Goal: Transaction & Acquisition: Purchase product/service

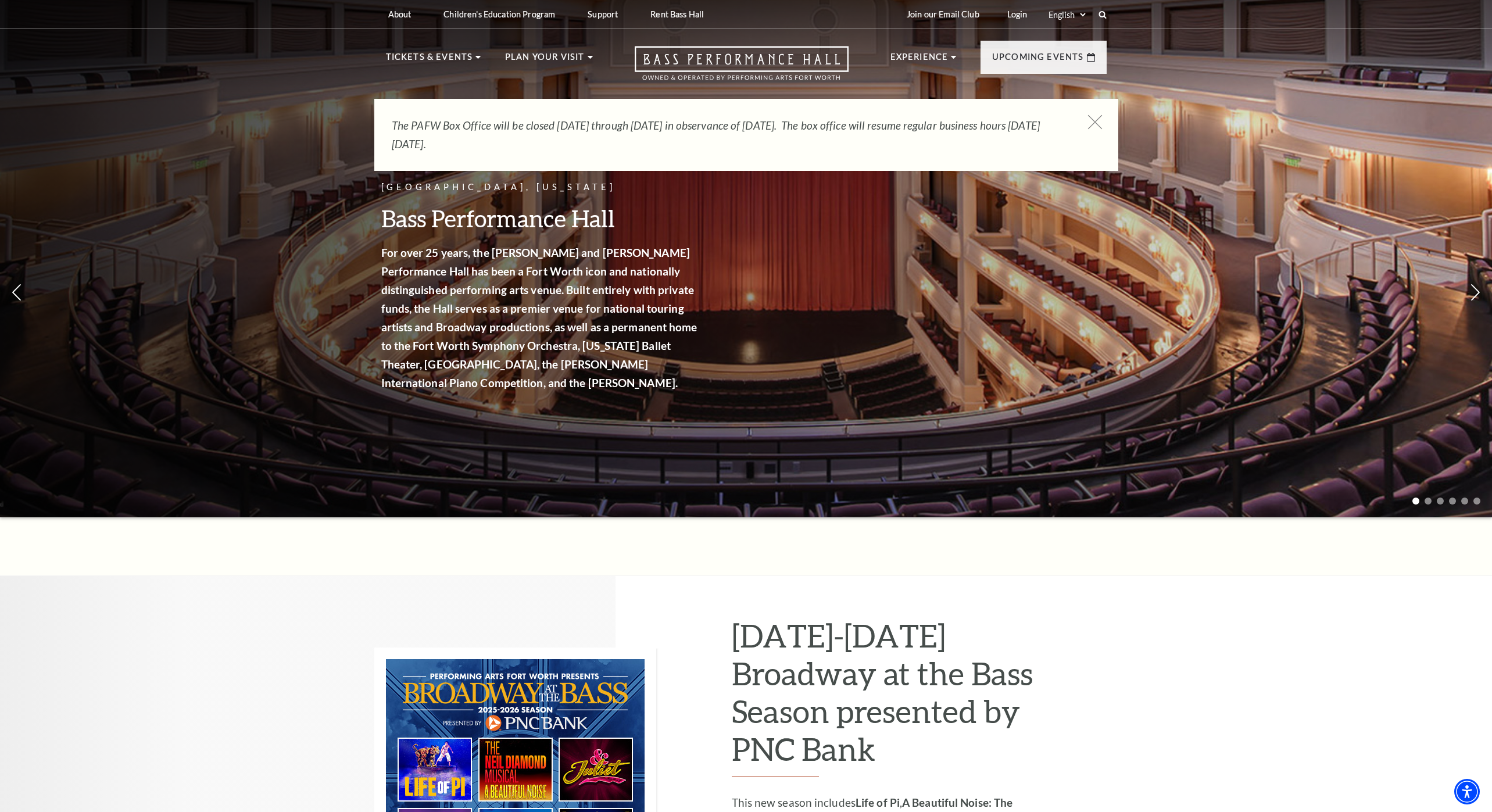
click at [1096, 123] on icon at bounding box center [1094, 122] width 15 height 15
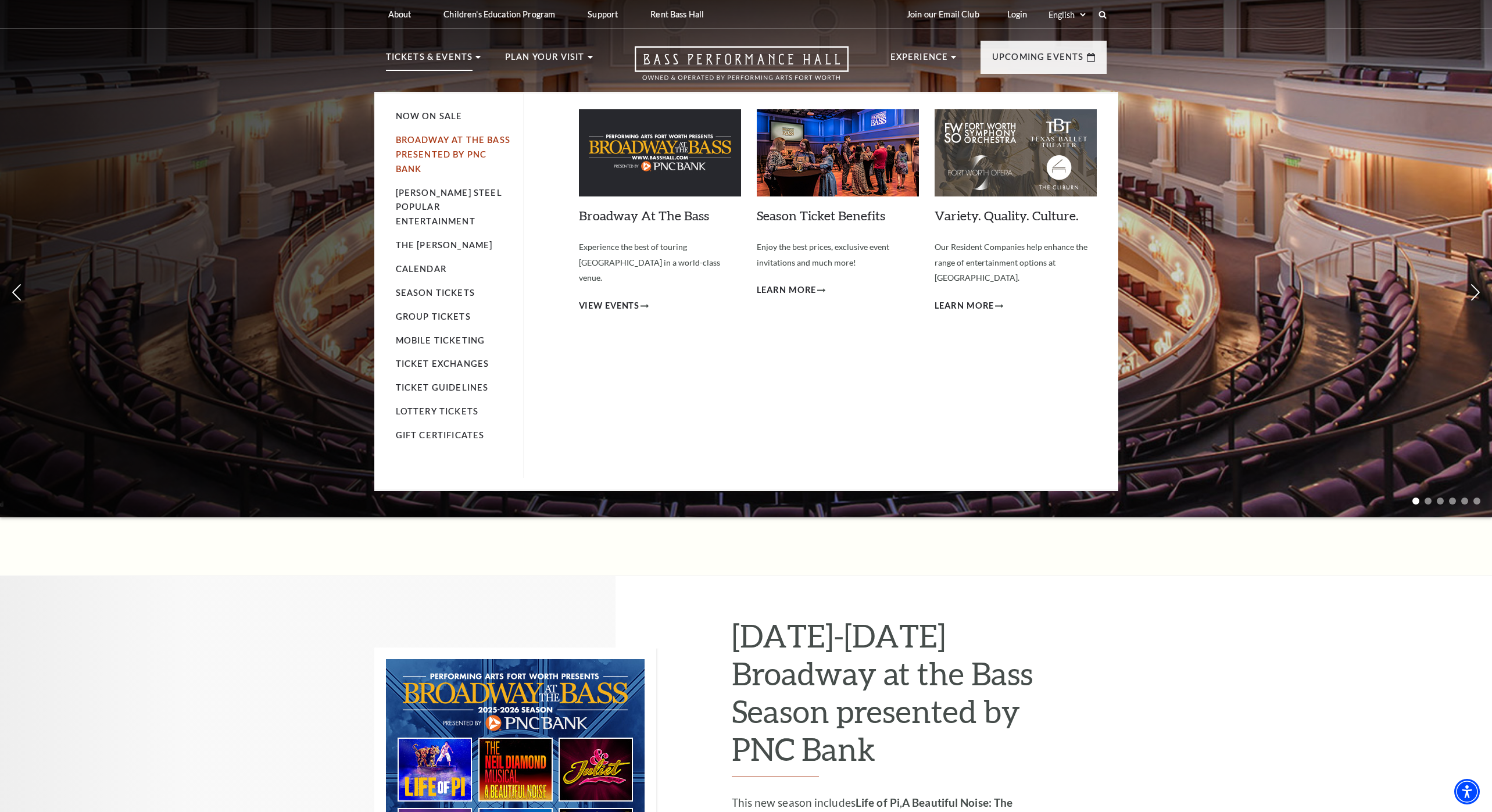
click at [446, 143] on link "Broadway At The Bass presented by PNC Bank" at bounding box center [453, 154] width 114 height 39
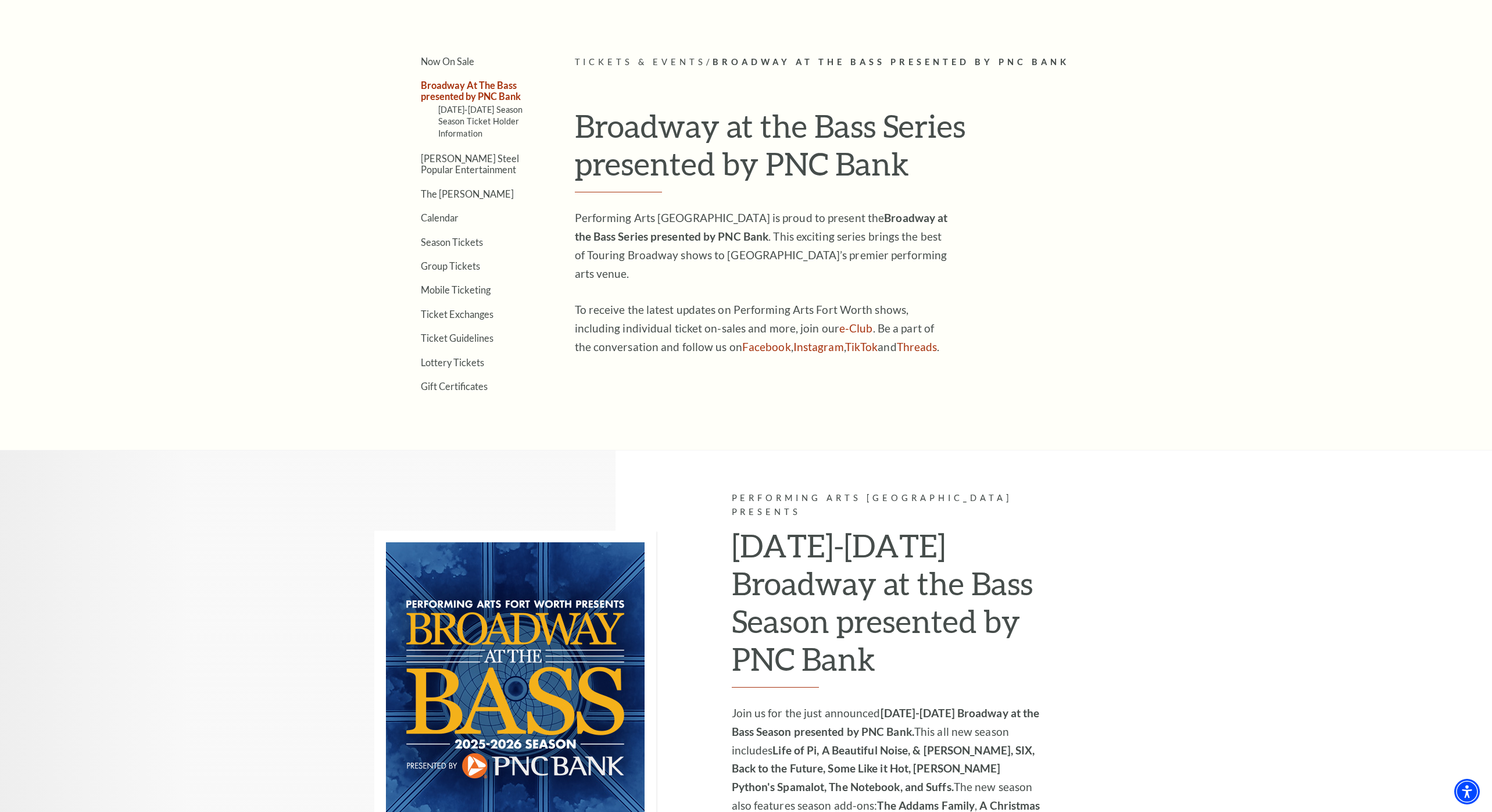
scroll to position [21, 0]
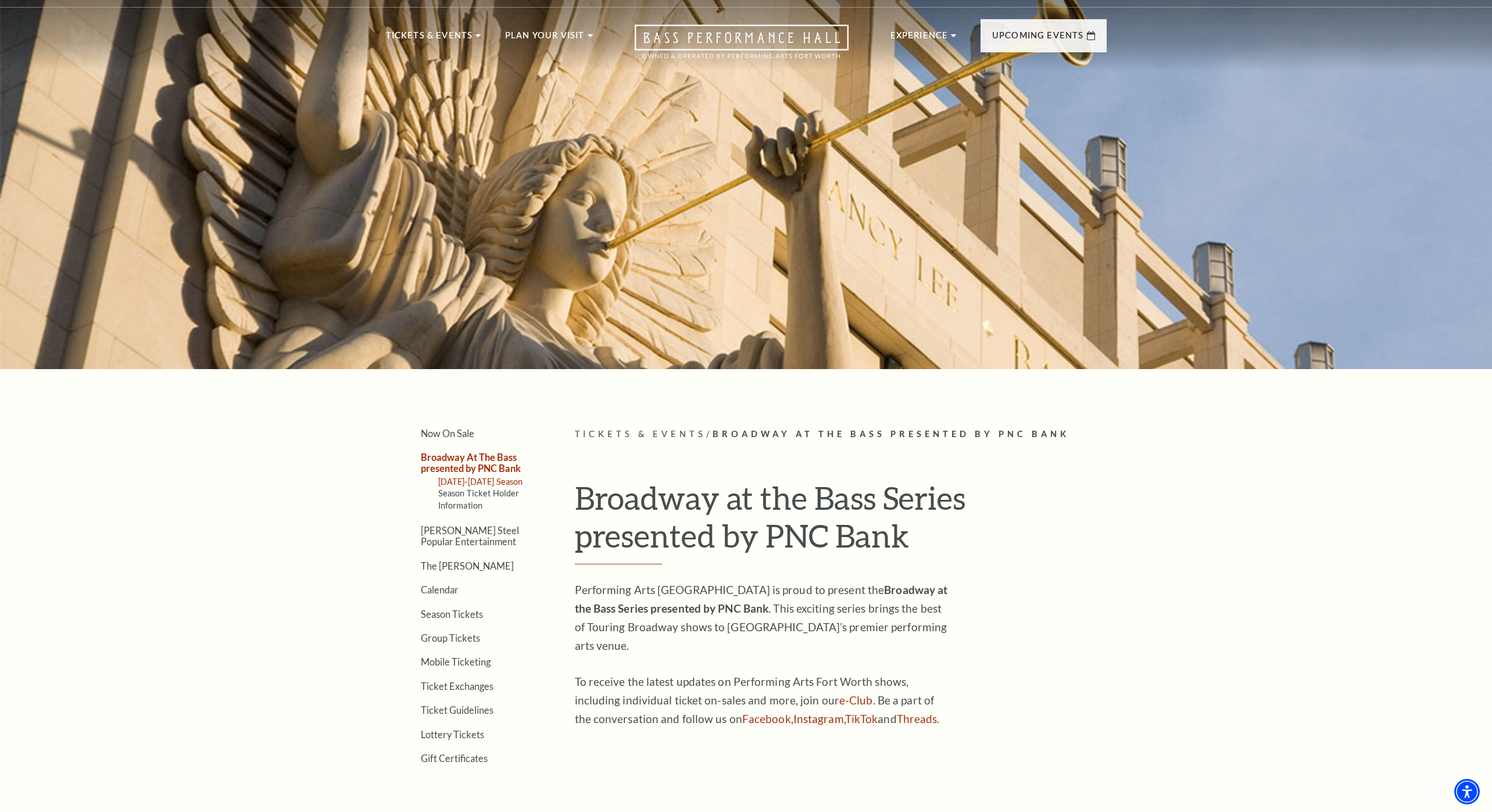
click at [480, 485] on link "2025-2026 Season" at bounding box center [480, 481] width 85 height 10
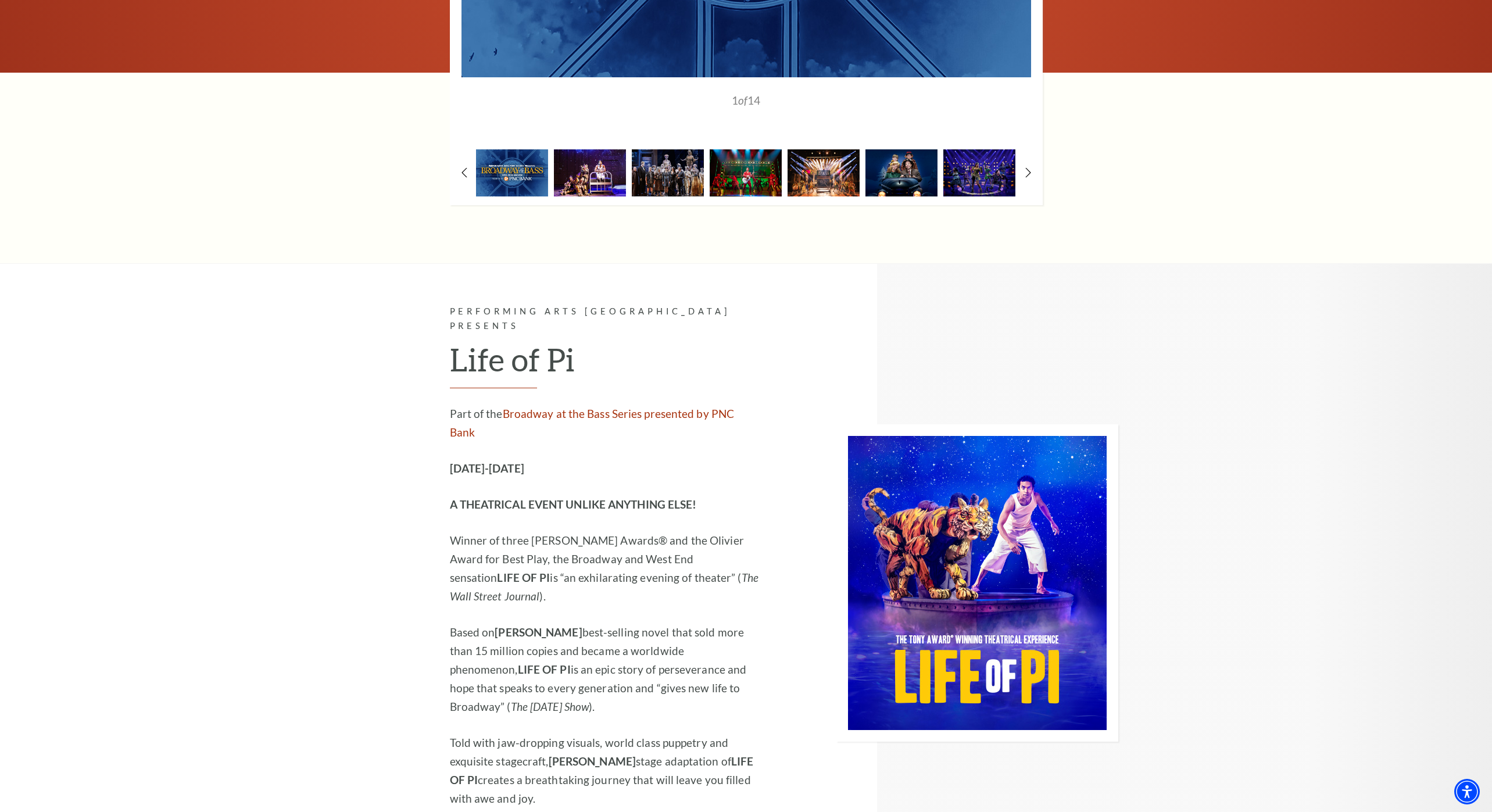
scroll to position [1337, 0]
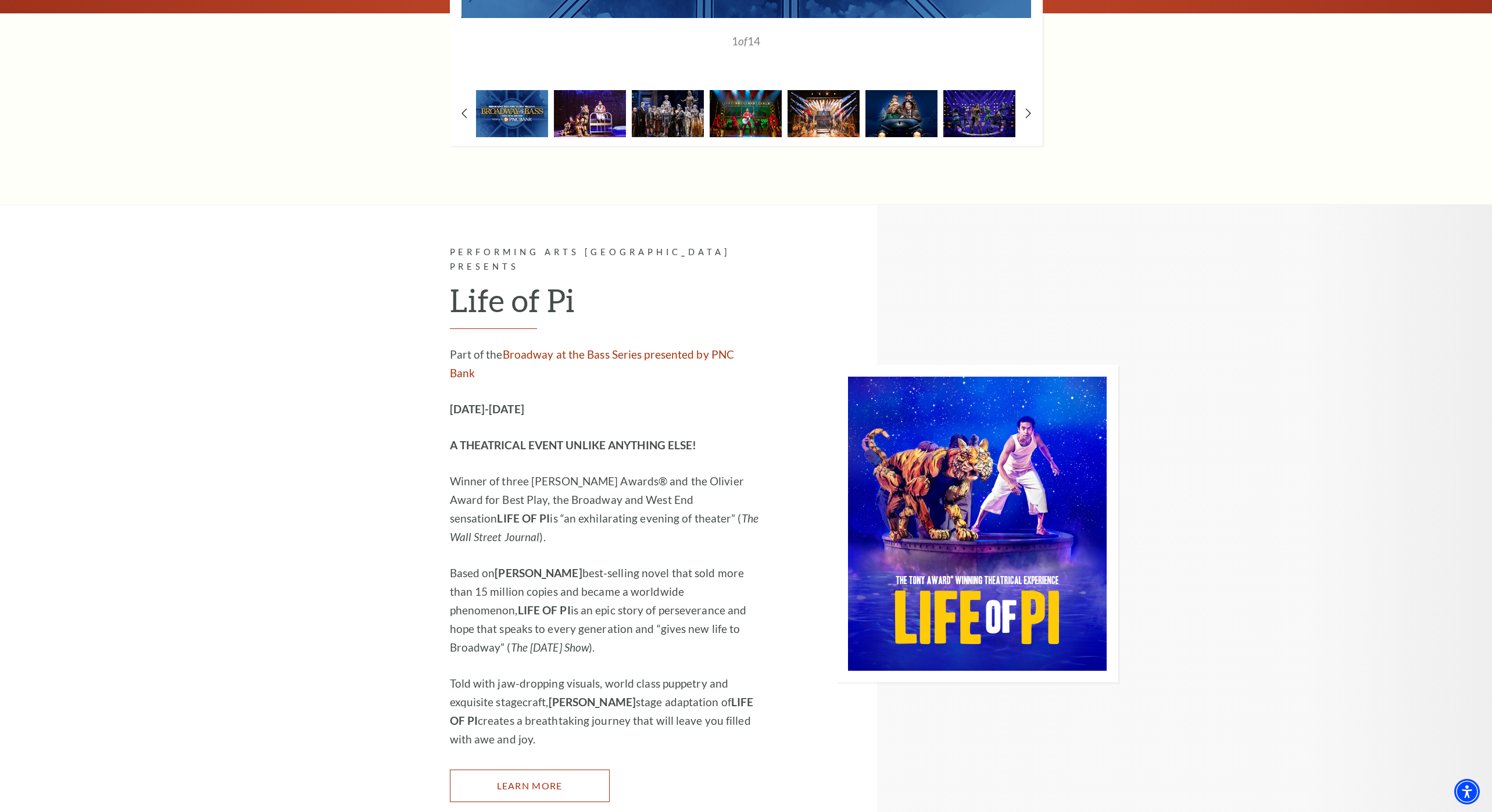
click at [546, 769] on link "Learn More" at bounding box center [530, 786] width 160 height 32
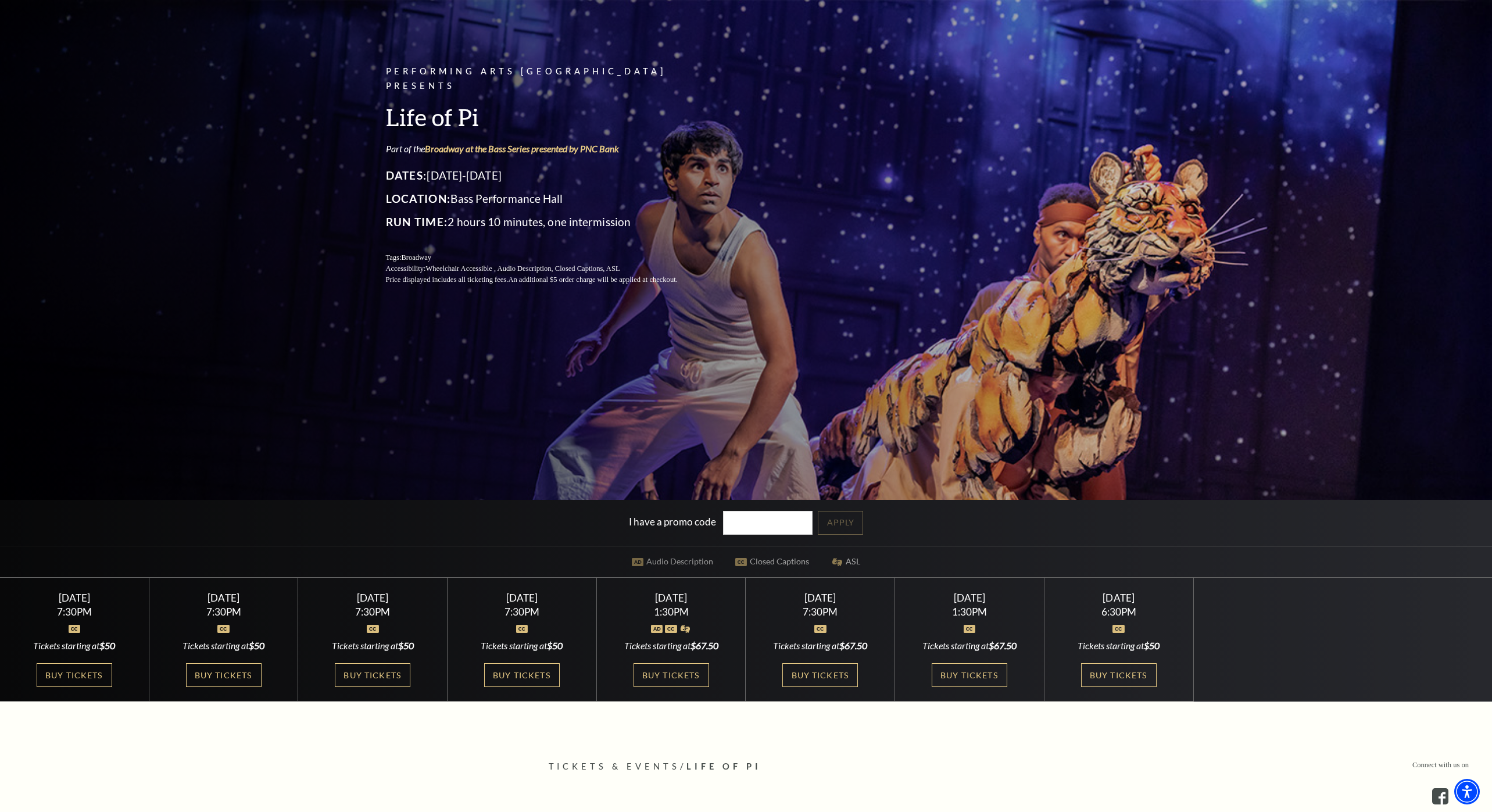
scroll to position [152, 0]
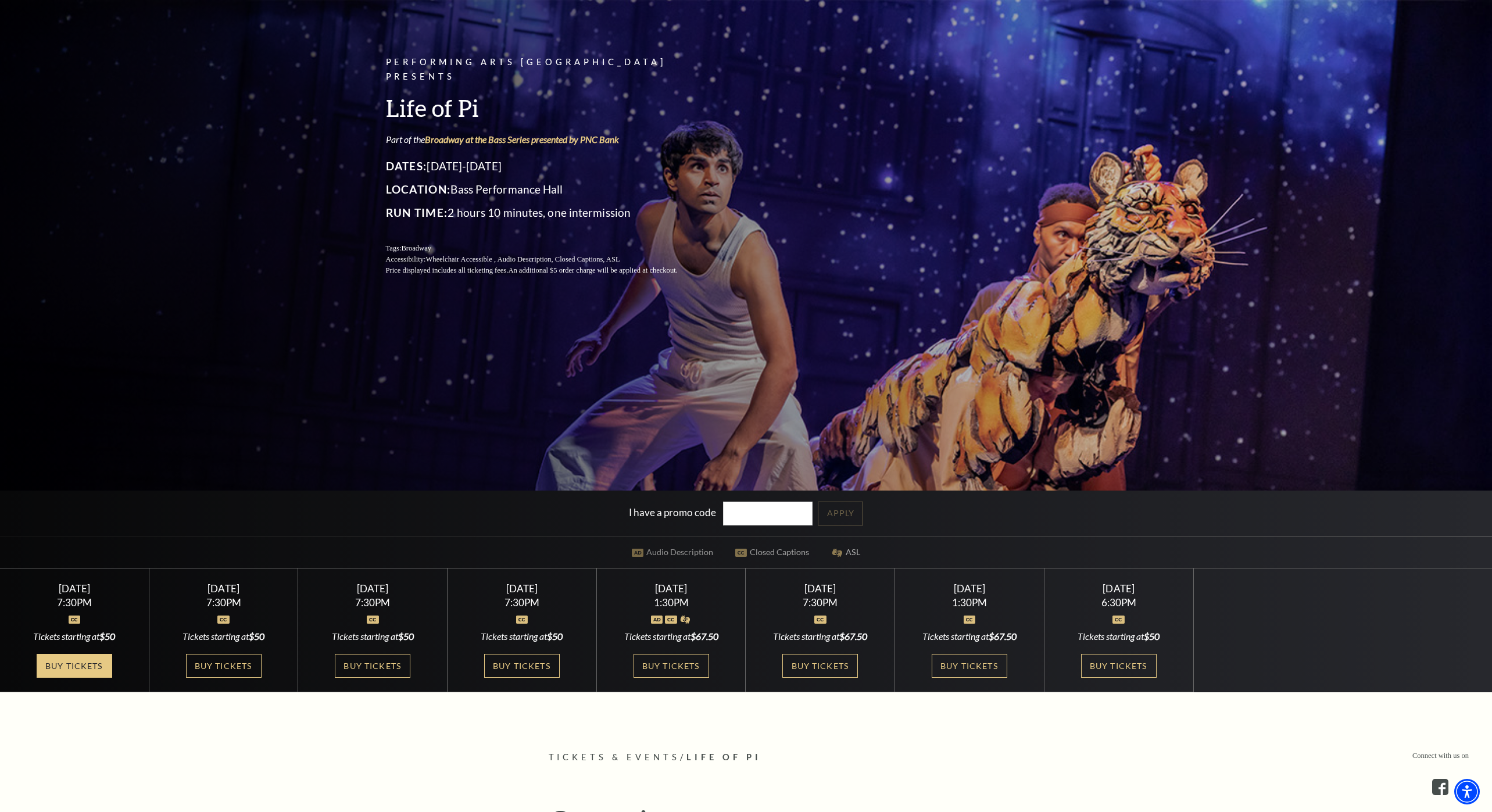
click at [66, 666] on link "Buy Tickets" at bounding box center [74, 665] width 76 height 24
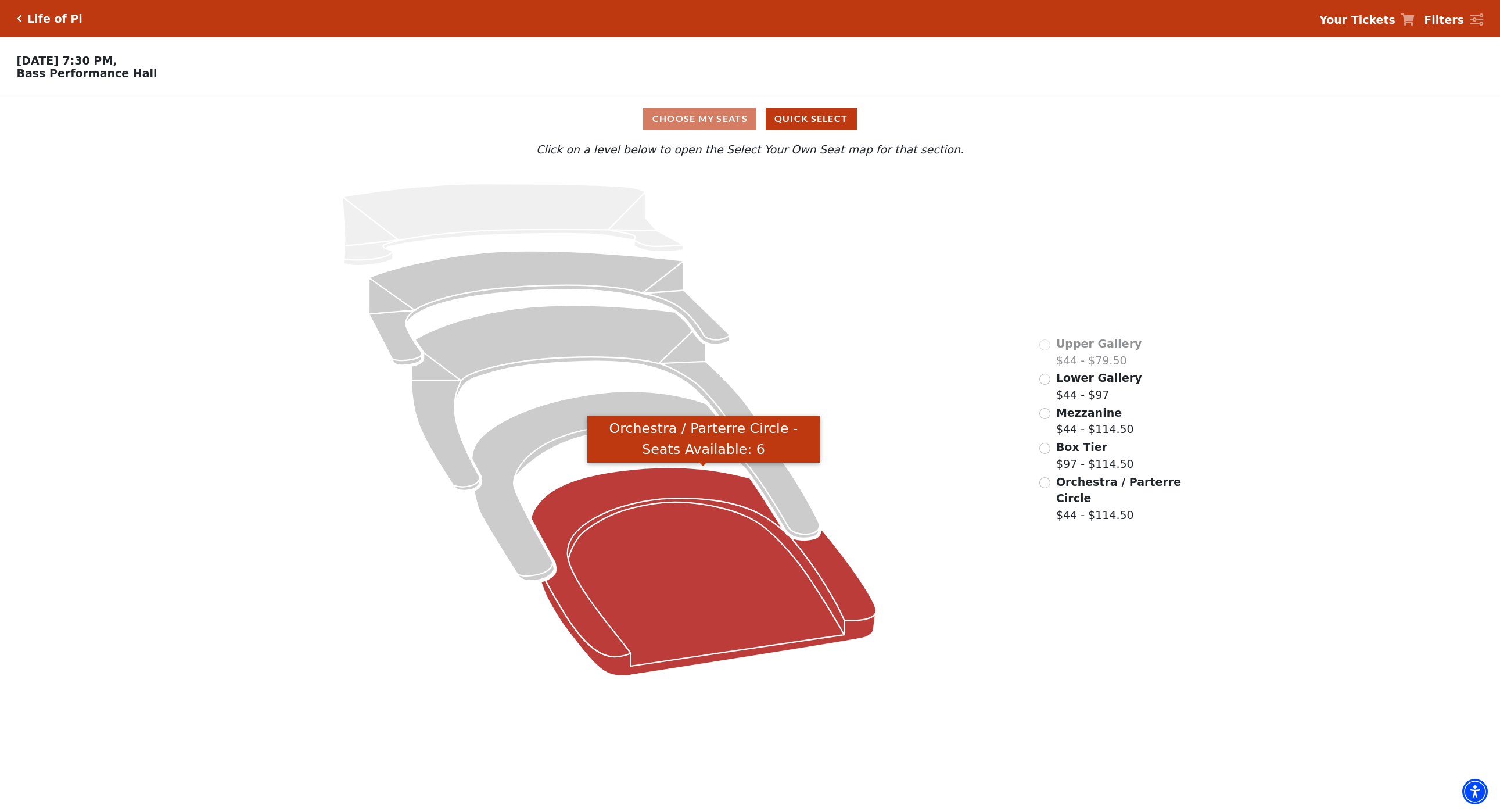
click at [708, 572] on icon "Orchestra / Parterre Circle - Seats Available: 6" at bounding box center [704, 571] width 346 height 208
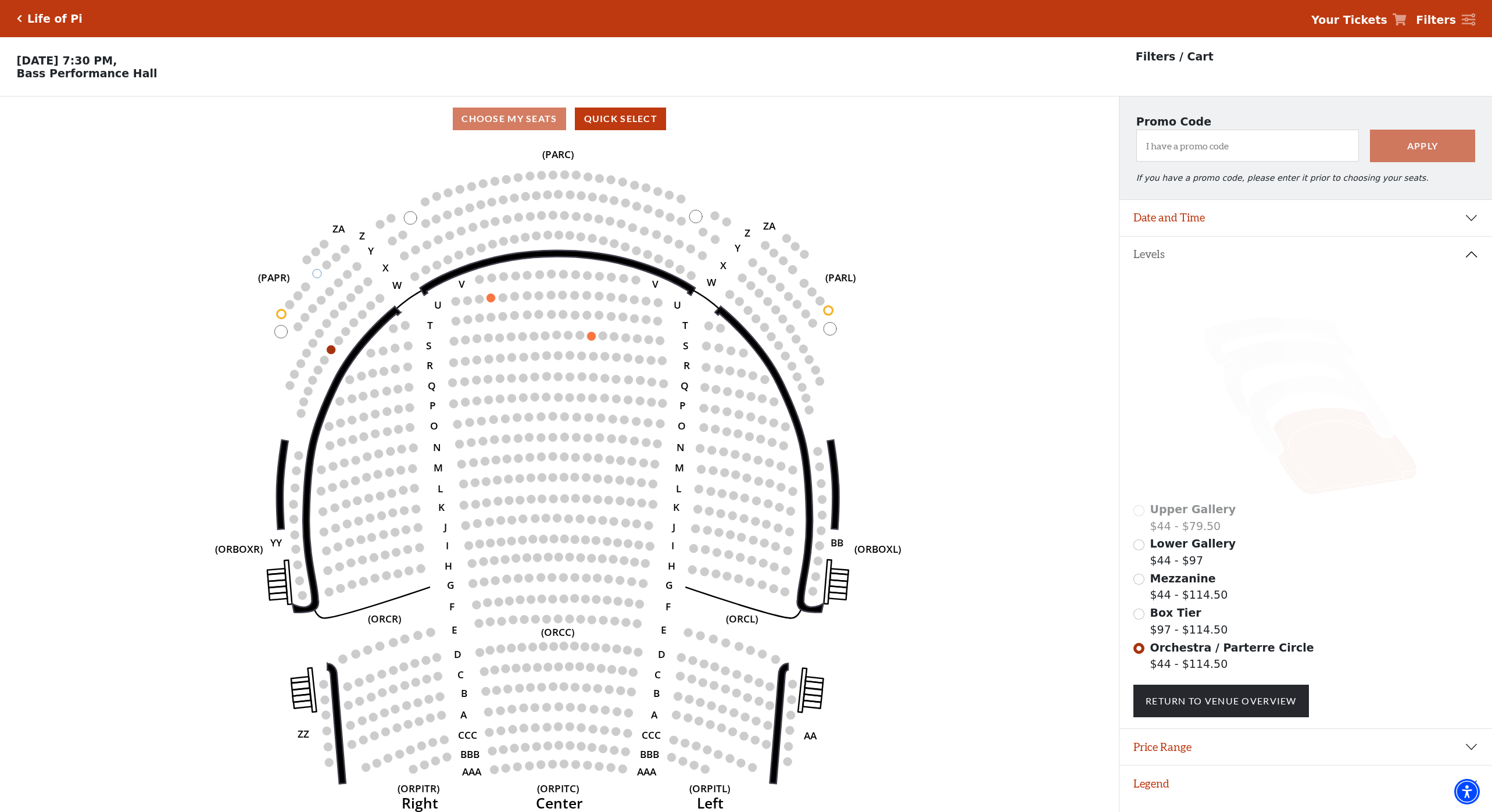
scroll to position [24, 0]
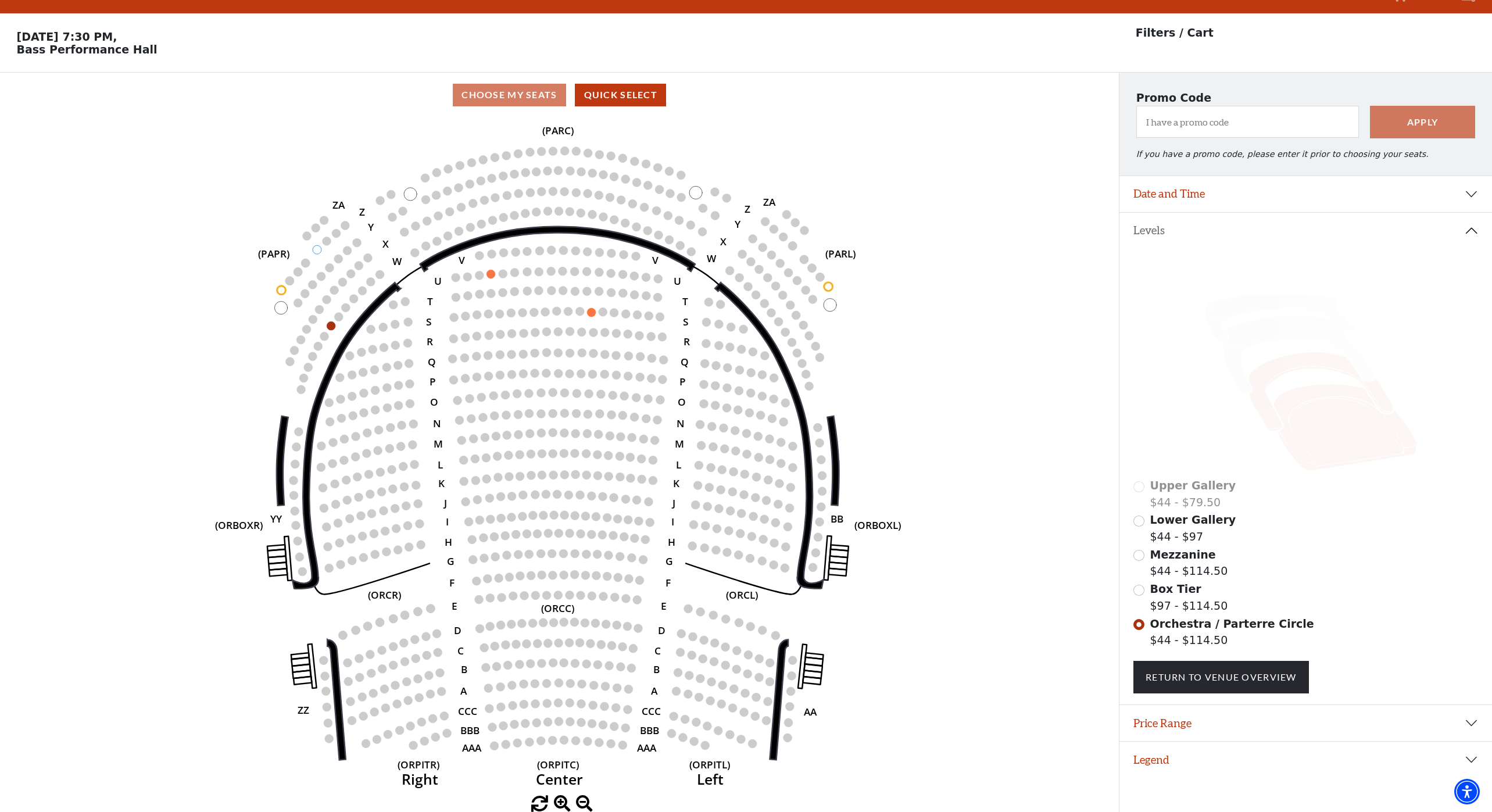
click at [1289, 365] on icon at bounding box center [1321, 391] width 145 height 79
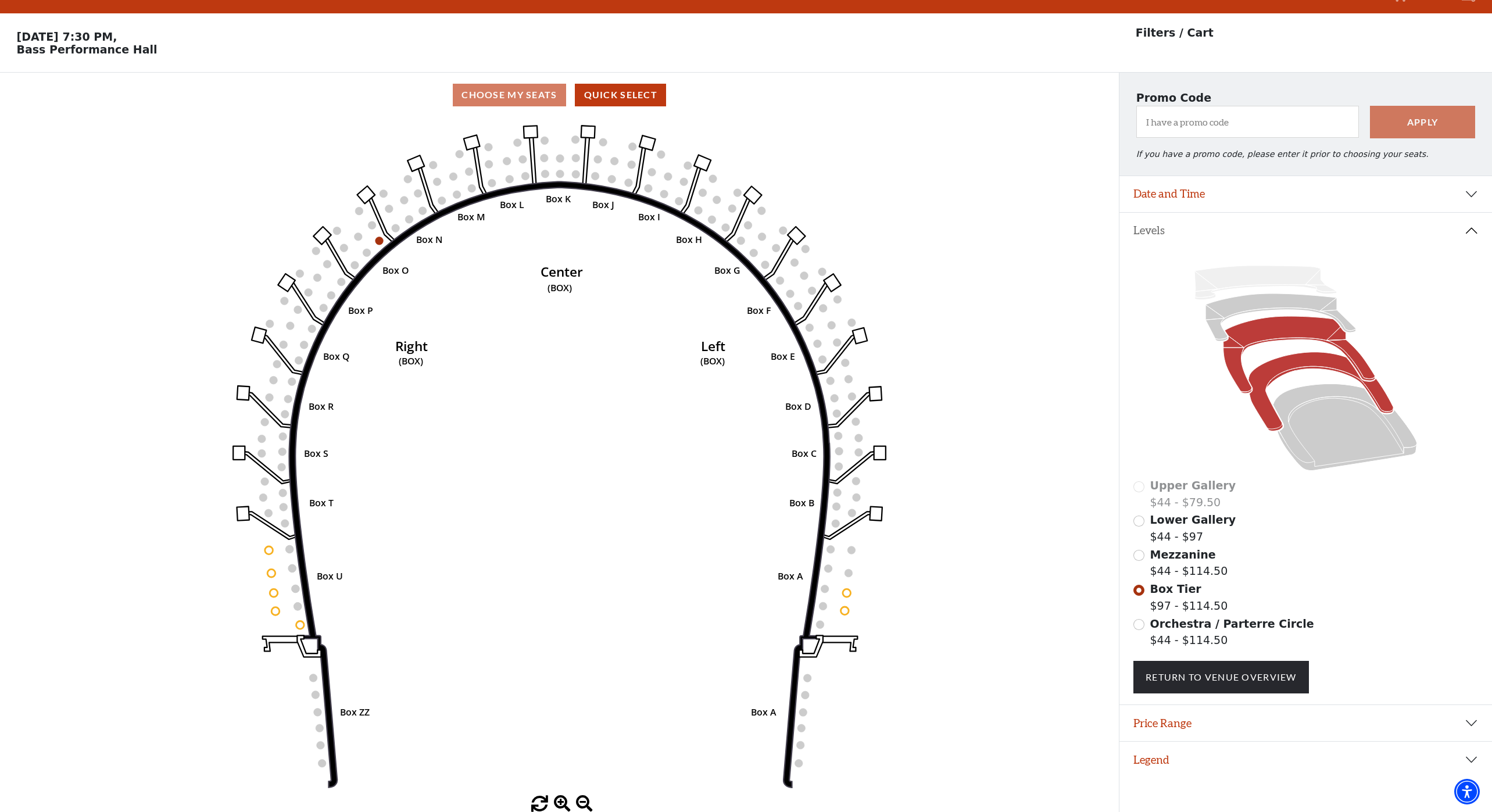
click at [1273, 332] on icon at bounding box center [1299, 356] width 152 height 77
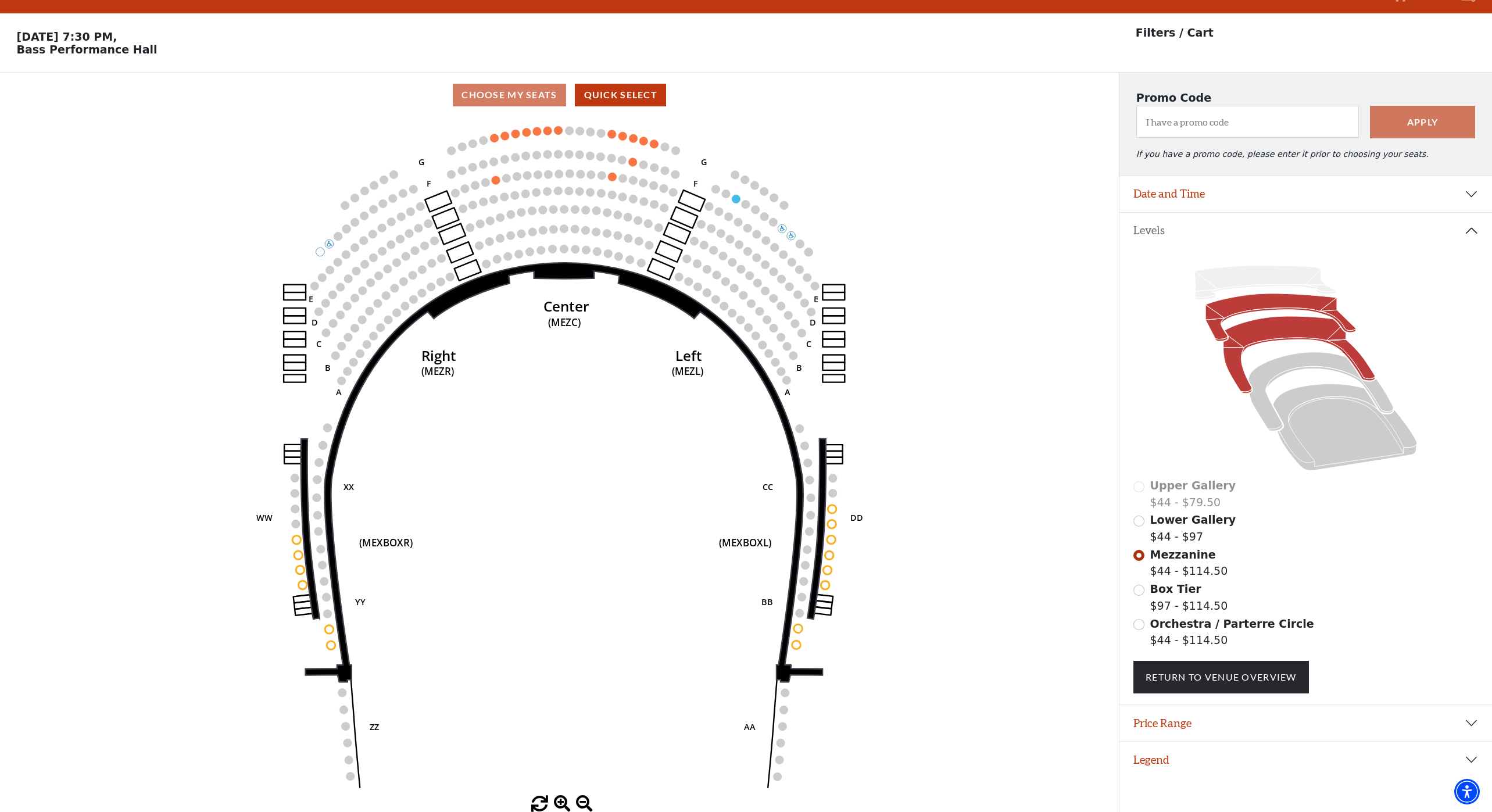
click at [1245, 307] on icon at bounding box center [1280, 318] width 150 height 48
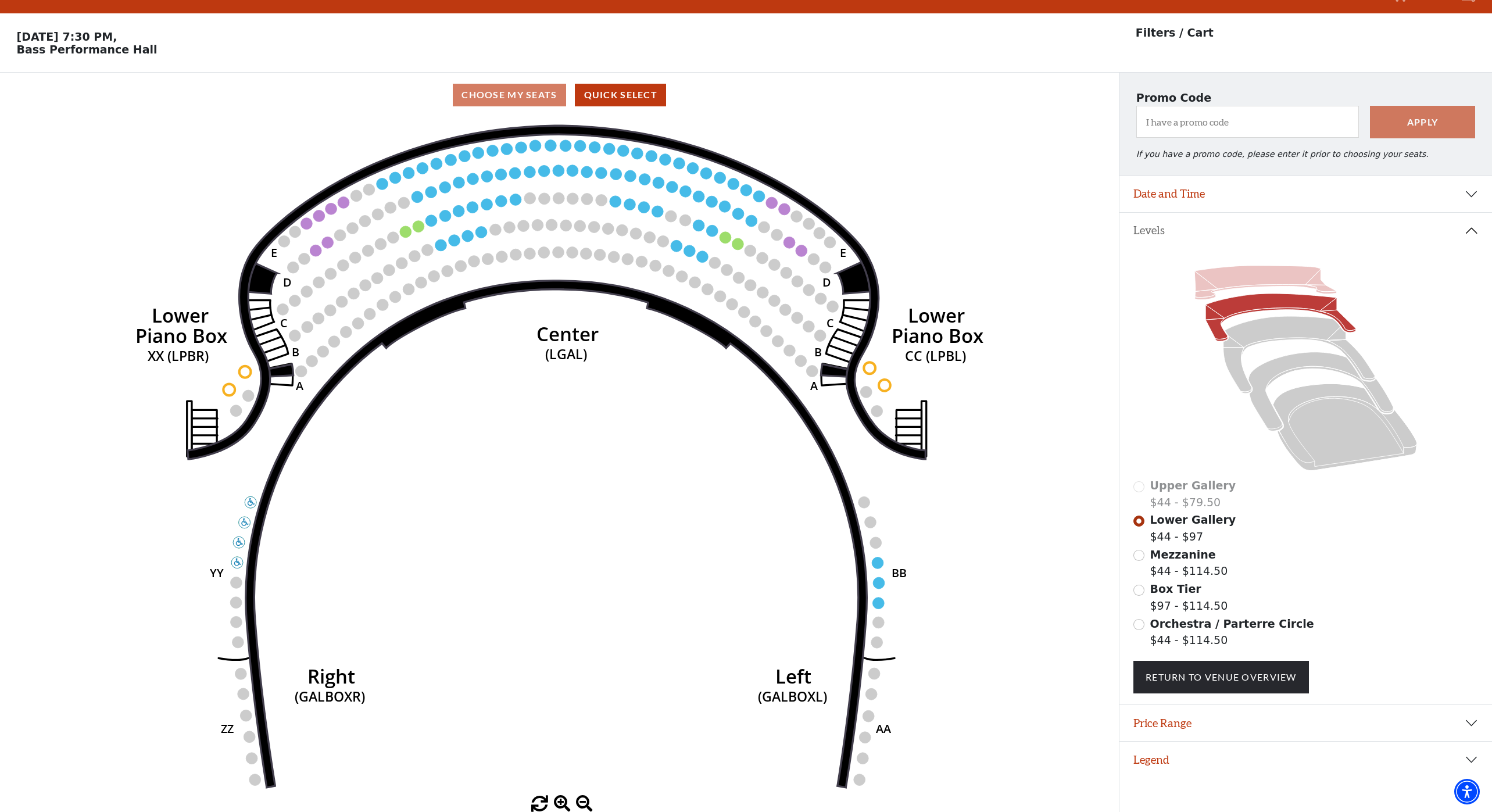
click at [1237, 274] on icon at bounding box center [1265, 282] width 143 height 34
click at [1201, 192] on button "Date and Time" at bounding box center [1305, 194] width 373 height 36
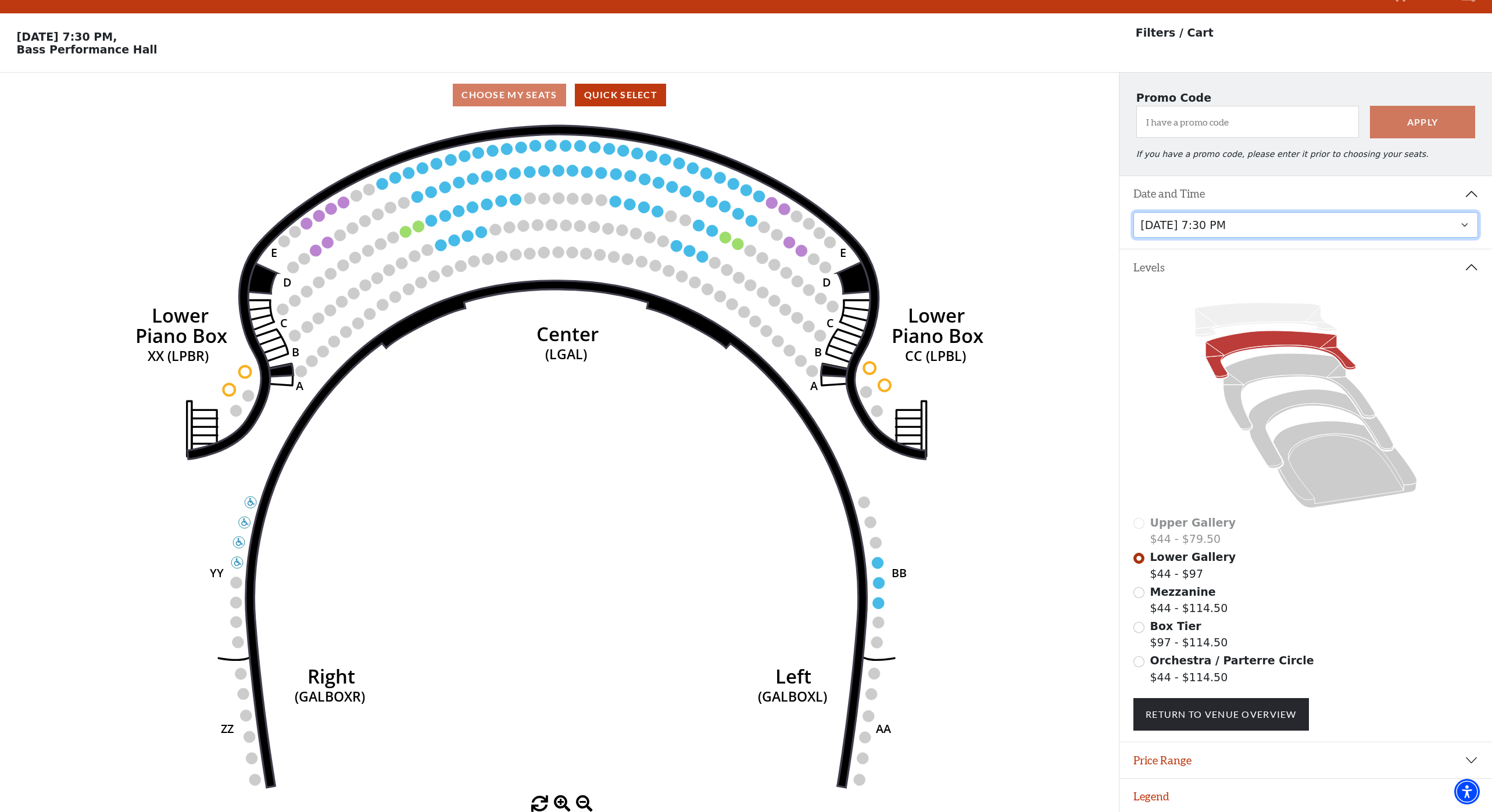
click at [1220, 232] on select "Tuesday, September 23 at 7:30 PM Wednesday, September 24 at 7:30 PM Thursday, S…" at bounding box center [1305, 225] width 345 height 26
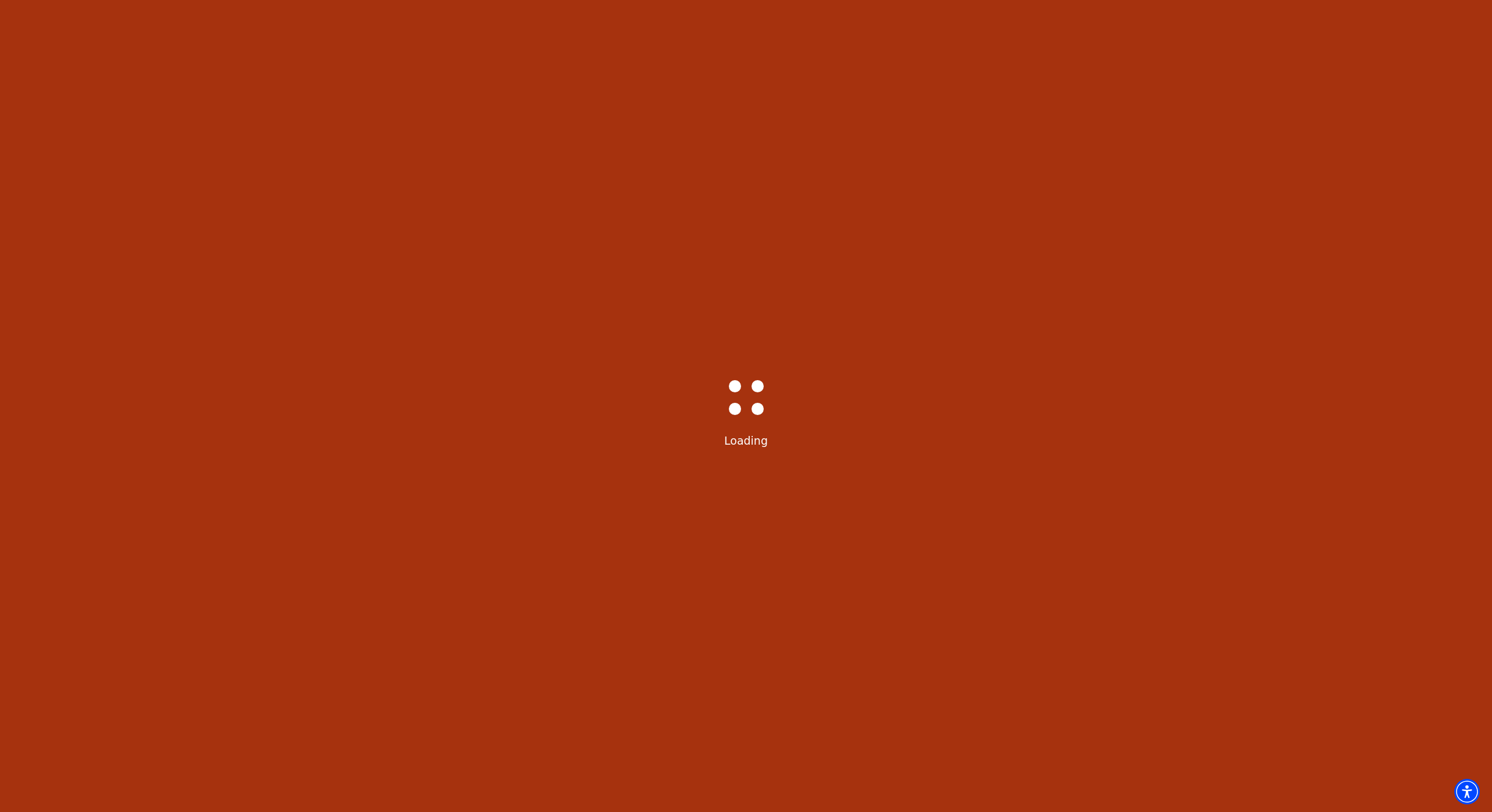
scroll to position [24, 0]
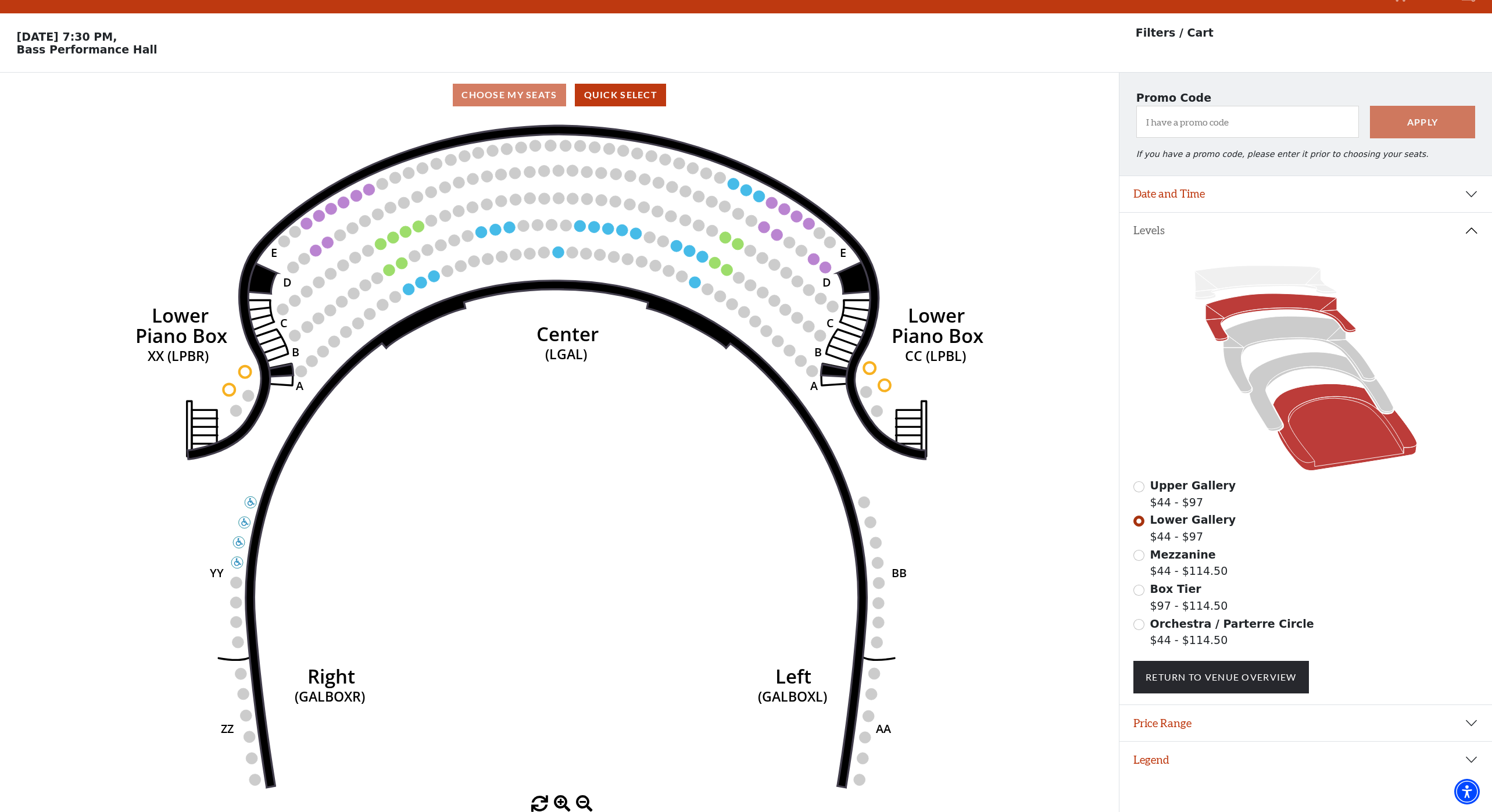
click at [1336, 457] on icon at bounding box center [1344, 427] width 144 height 86
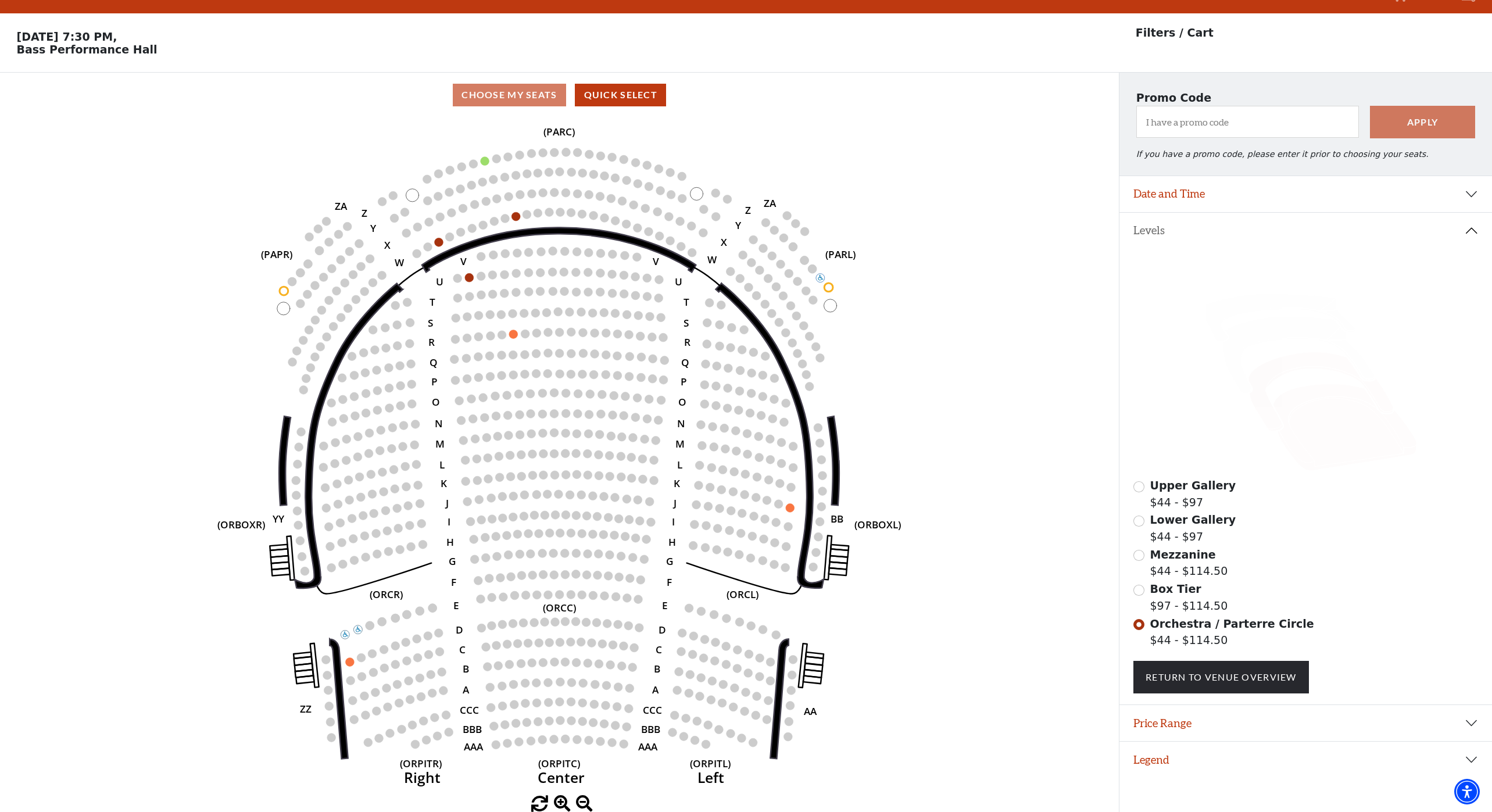
click at [1287, 369] on icon at bounding box center [1321, 391] width 145 height 79
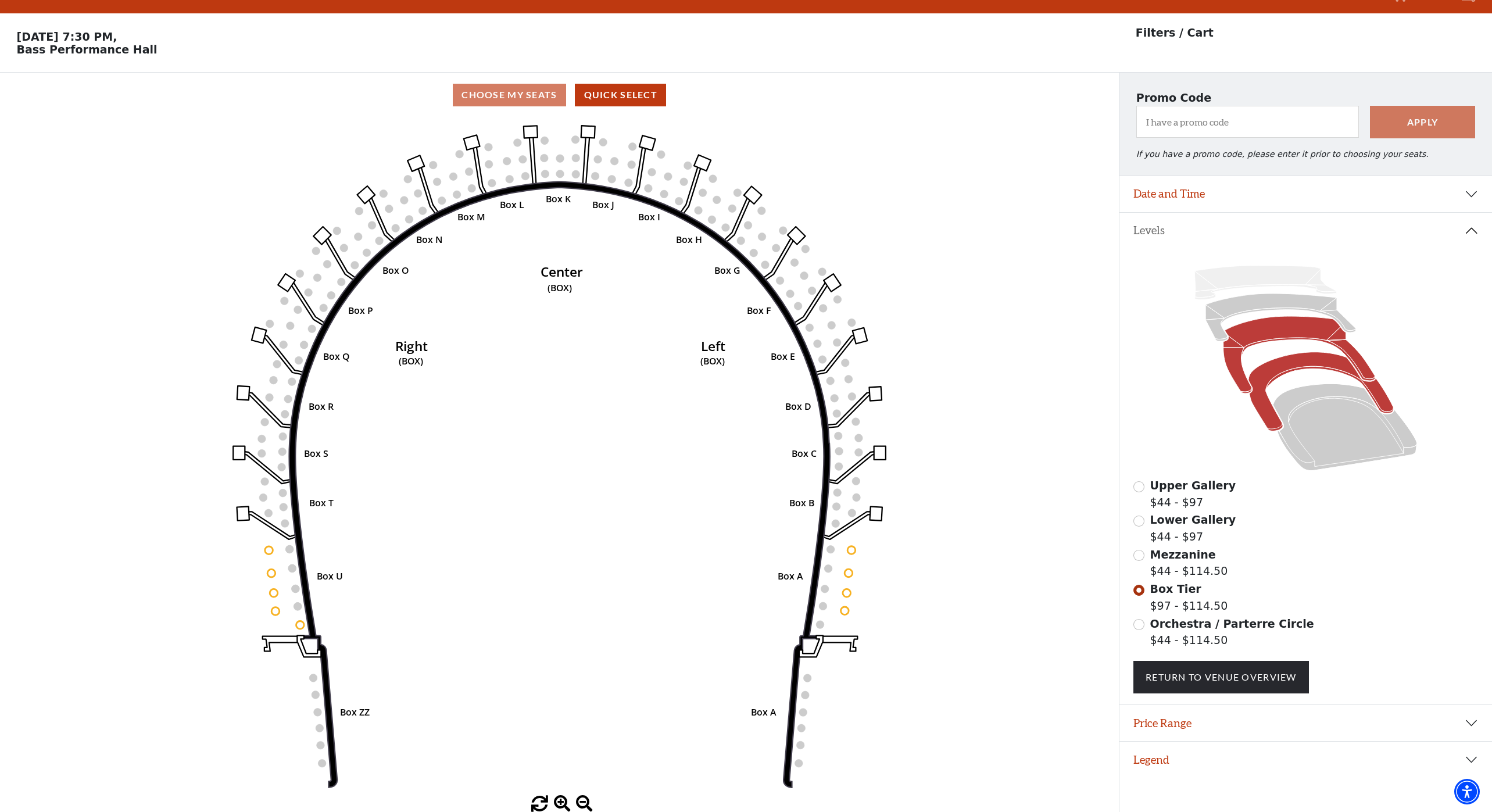
click at [1267, 332] on icon at bounding box center [1299, 356] width 152 height 77
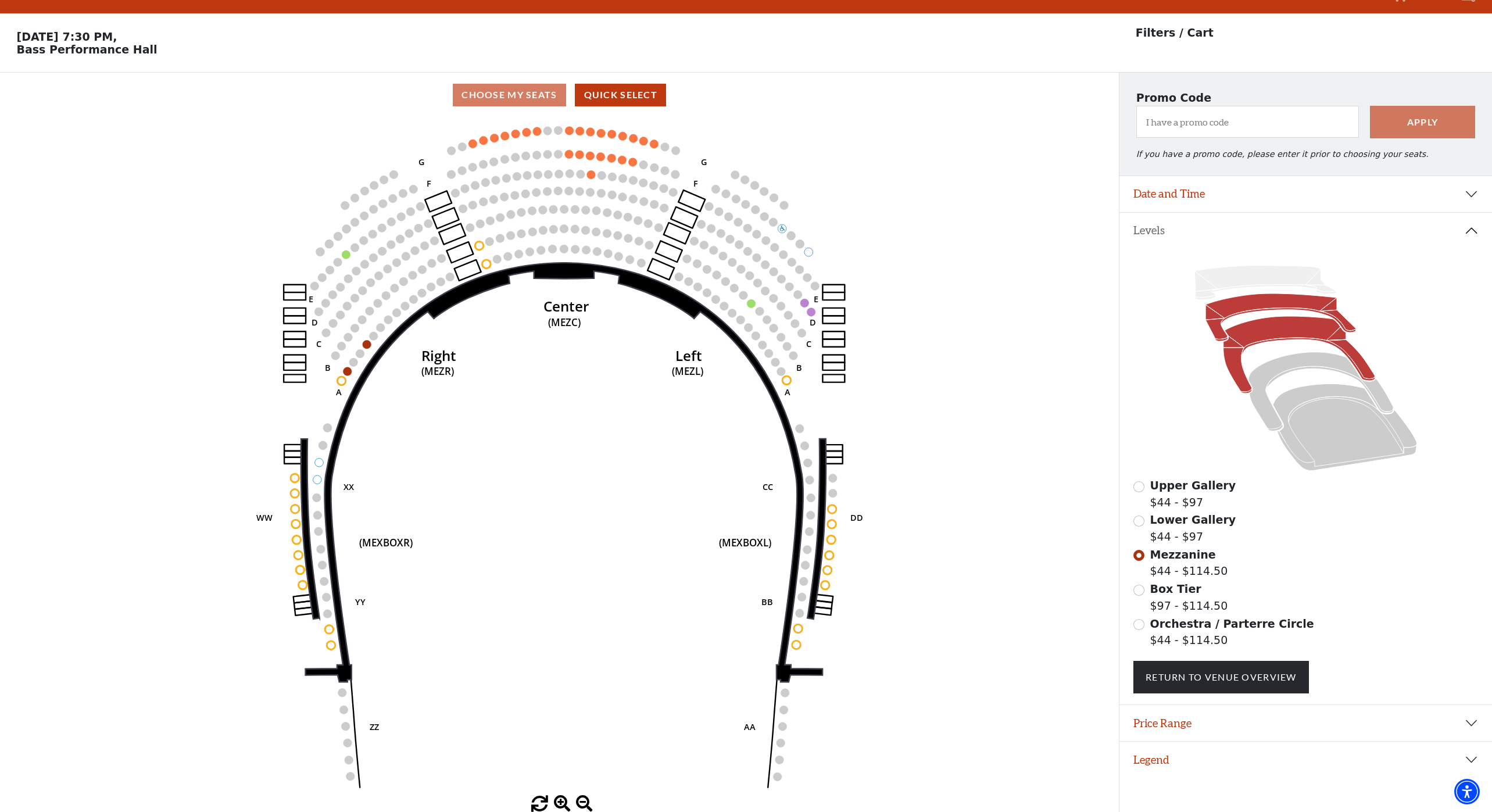
click at [1244, 302] on icon at bounding box center [1280, 318] width 150 height 48
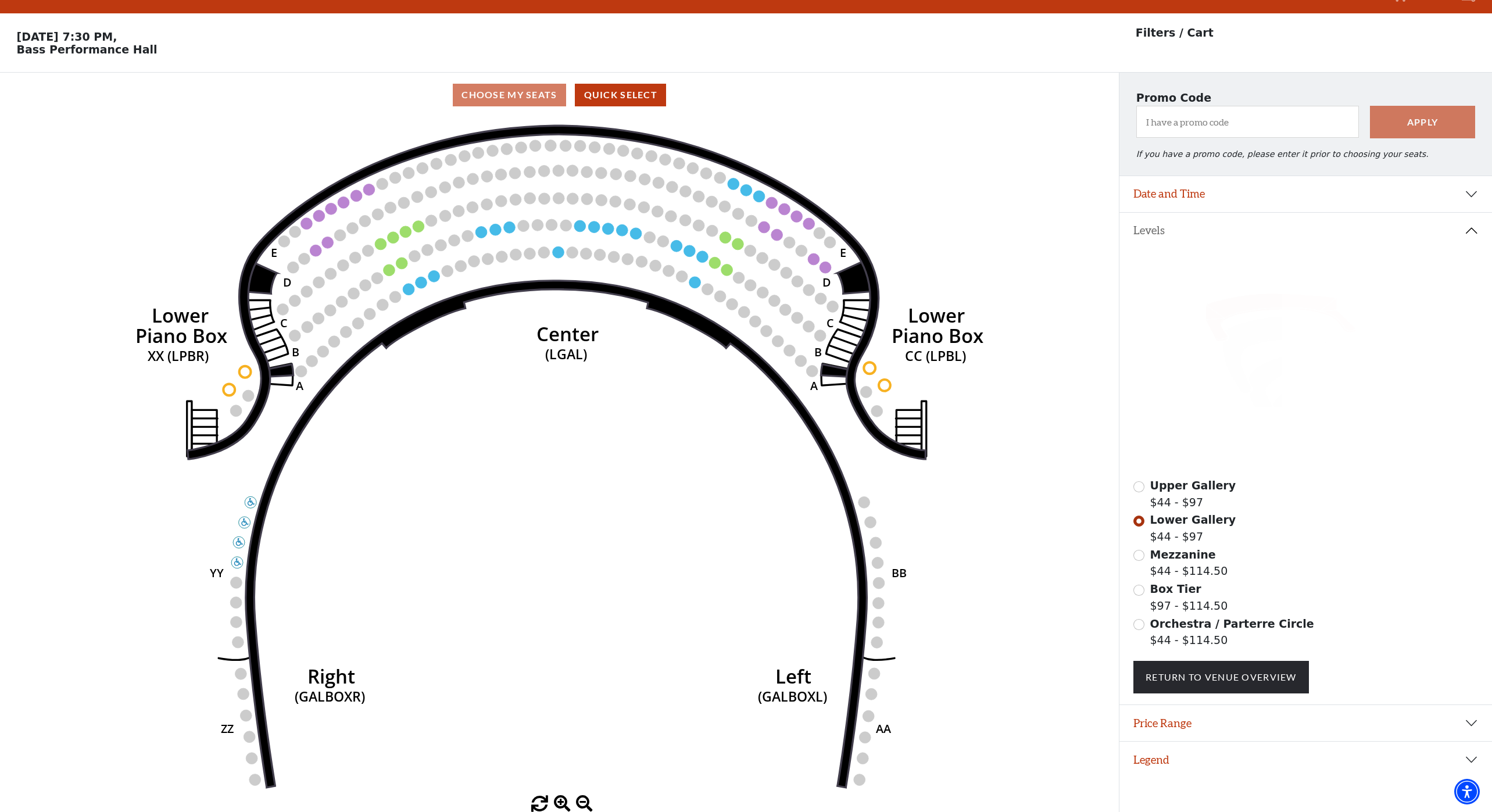
click at [1223, 276] on icon at bounding box center [1265, 282] width 143 height 34
click at [1238, 281] on icon at bounding box center [1265, 282] width 143 height 34
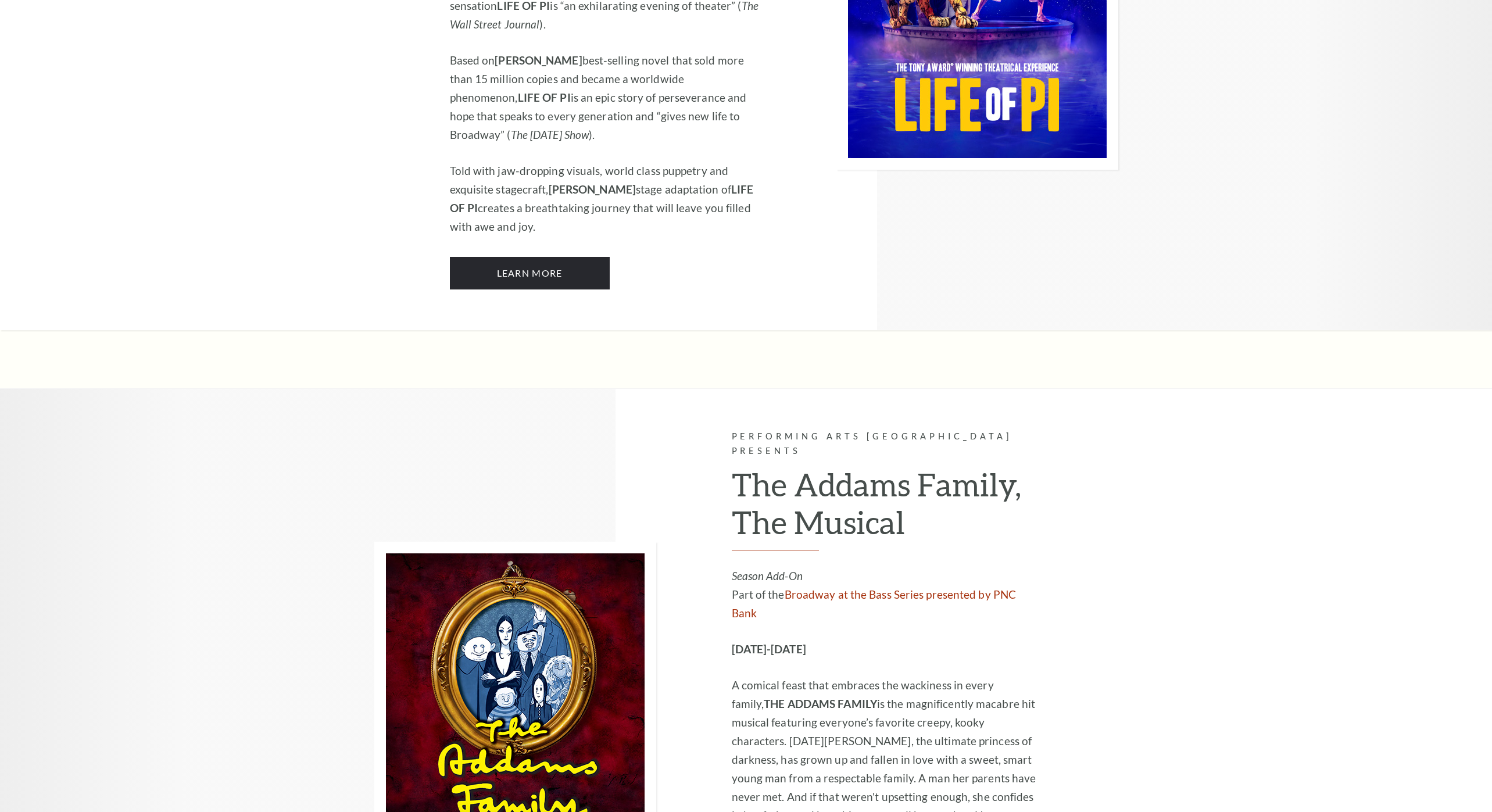
scroll to position [1337, 0]
